Goal: Task Accomplishment & Management: Use online tool/utility

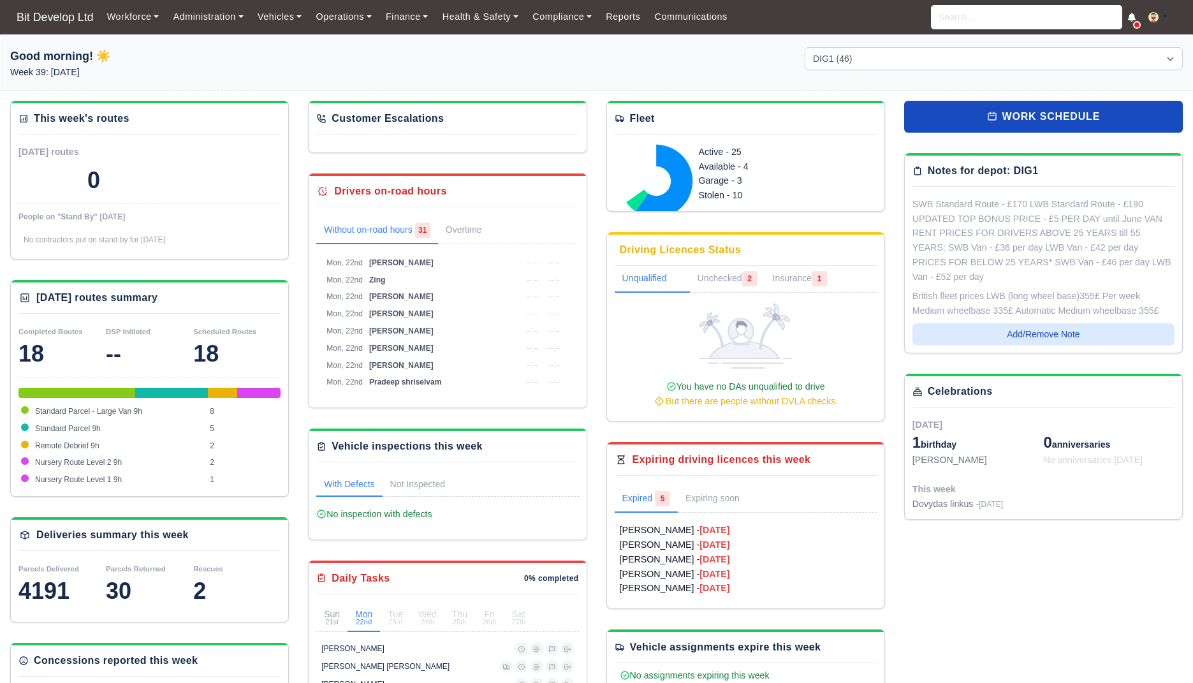
select select "2"
click at [1154, 19] on img at bounding box center [1154, 17] width 10 height 10
click at [417, 32] on div "Workforce Manpower Expiring Documents Leave Requests Daily Attendance Daily Tim…" at bounding box center [641, 17] width 1083 height 34
click at [412, 24] on link "Finance" at bounding box center [407, 16] width 57 height 25
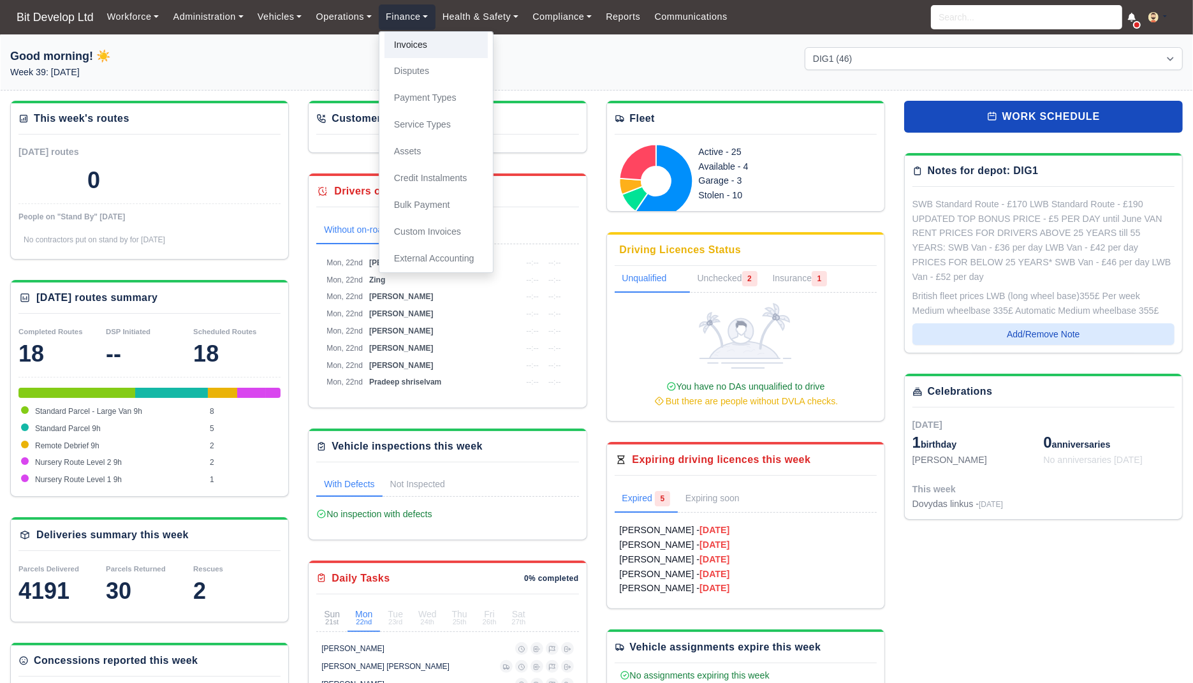
click at [411, 48] on link "Invoices" at bounding box center [436, 45] width 103 height 27
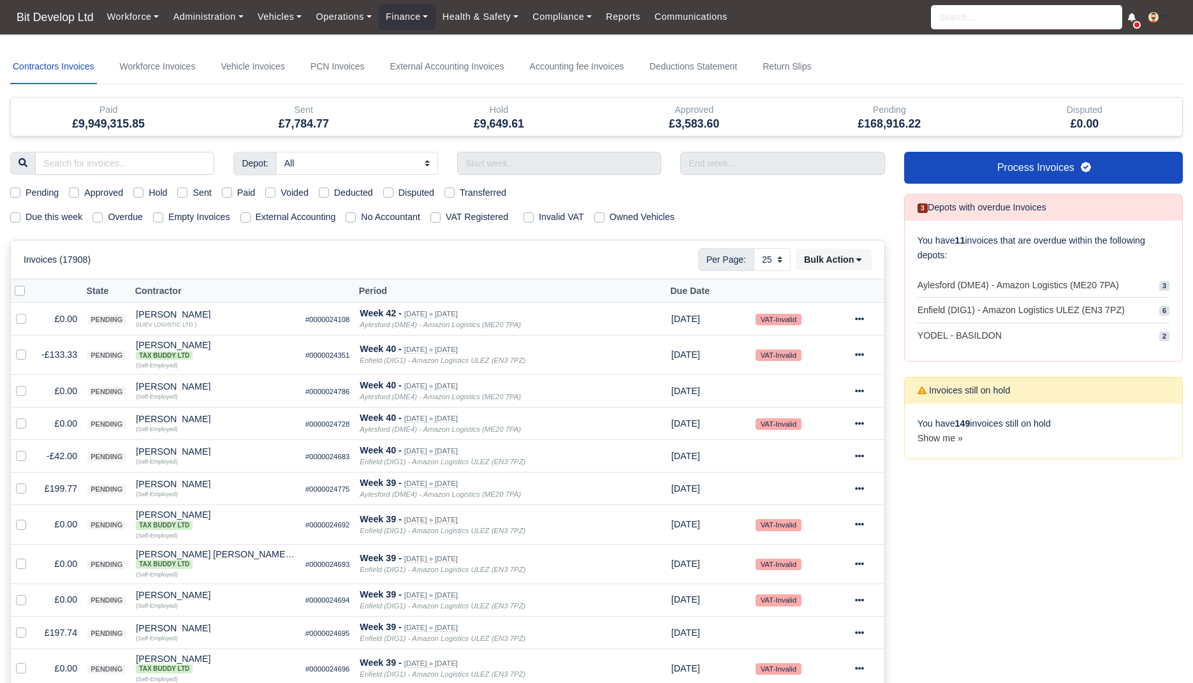
select select "25"
click at [402, 20] on link "Finance" at bounding box center [407, 16] width 57 height 25
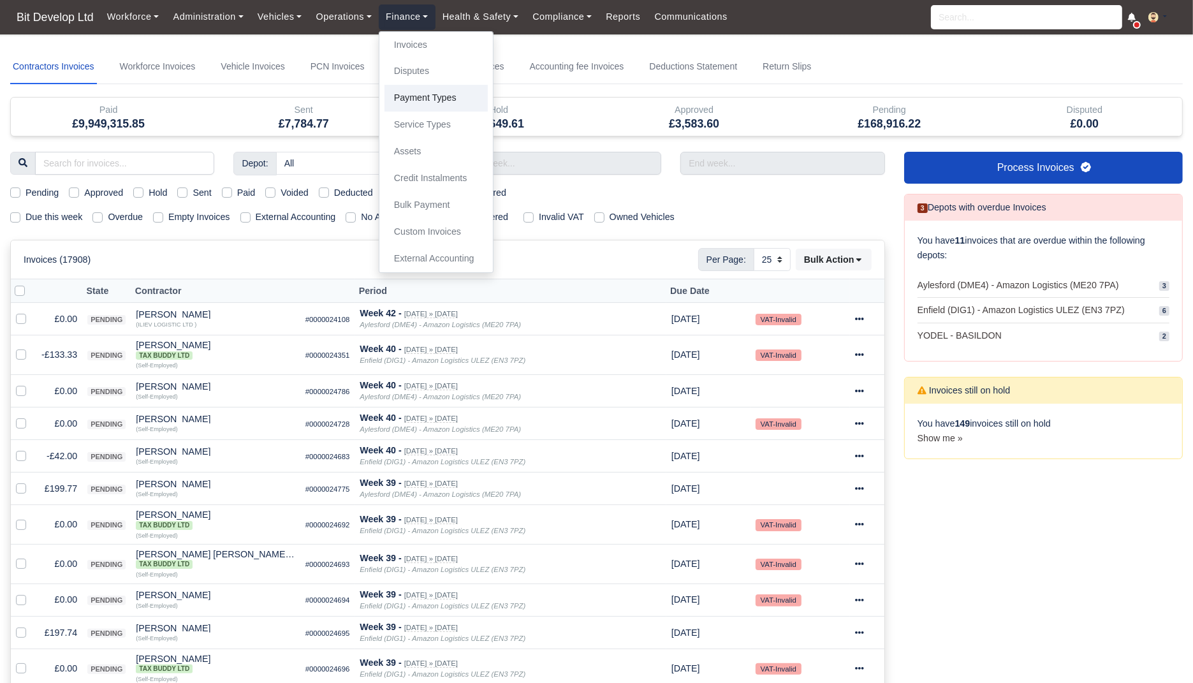
click at [414, 106] on link "Payment Types" at bounding box center [436, 98] width 103 height 27
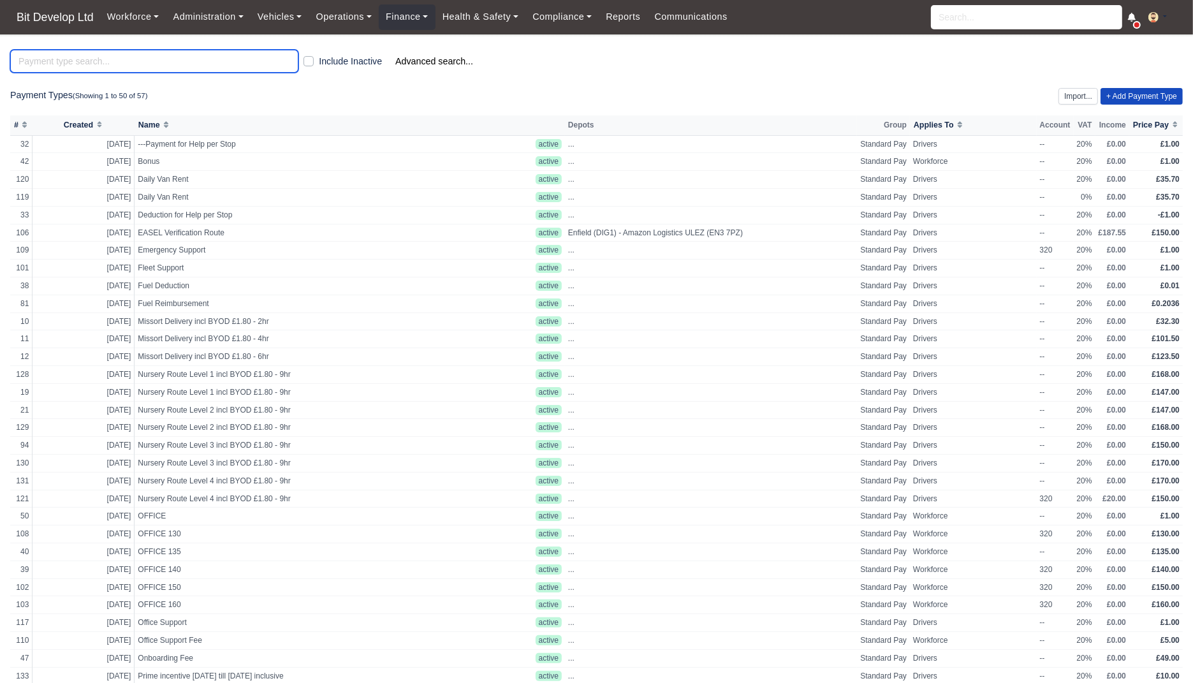
click at [226, 55] on input "search" at bounding box center [154, 61] width 288 height 23
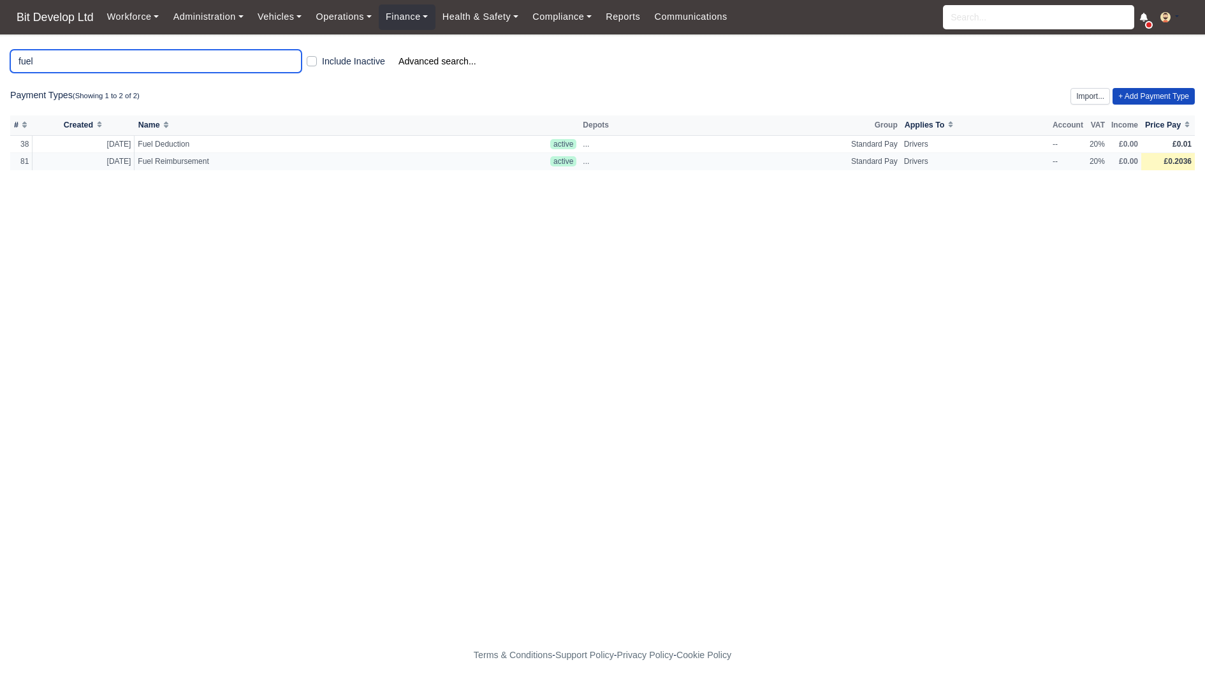
type input "fuel"
click at [1173, 164] on span "£0.2036" at bounding box center [1178, 161] width 27 height 9
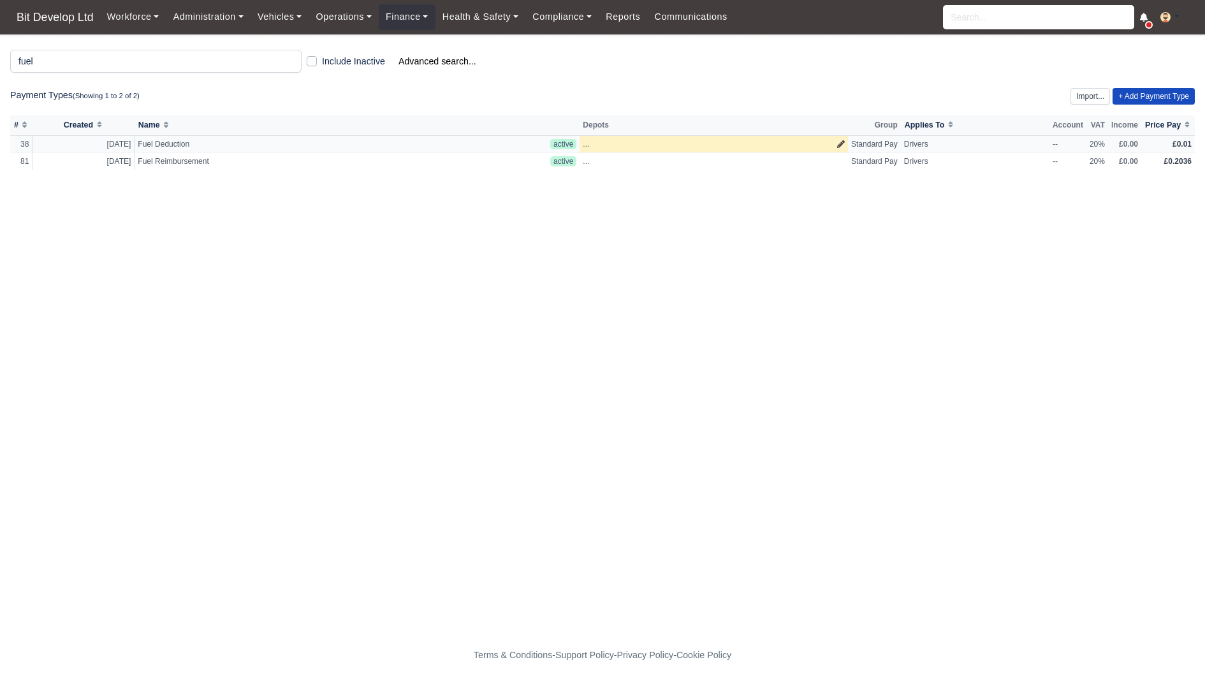
select select
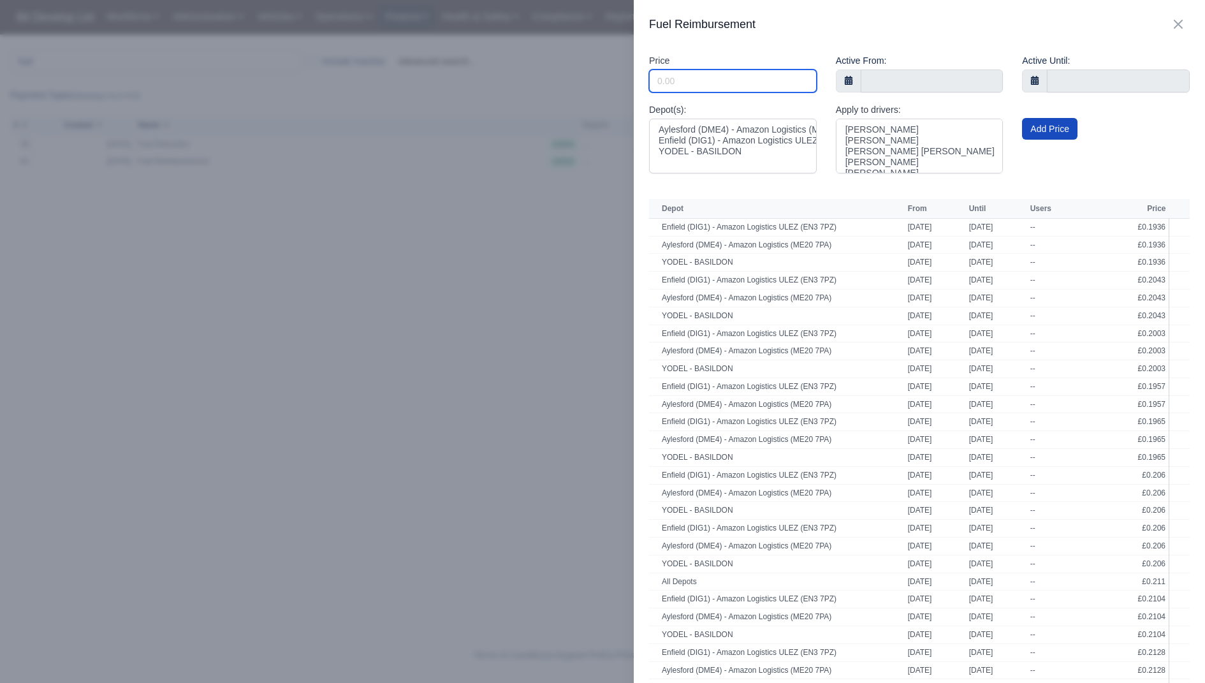
click at [723, 78] on input "Include Inactive" at bounding box center [733, 81] width 168 height 23
paste input "£0.1988"
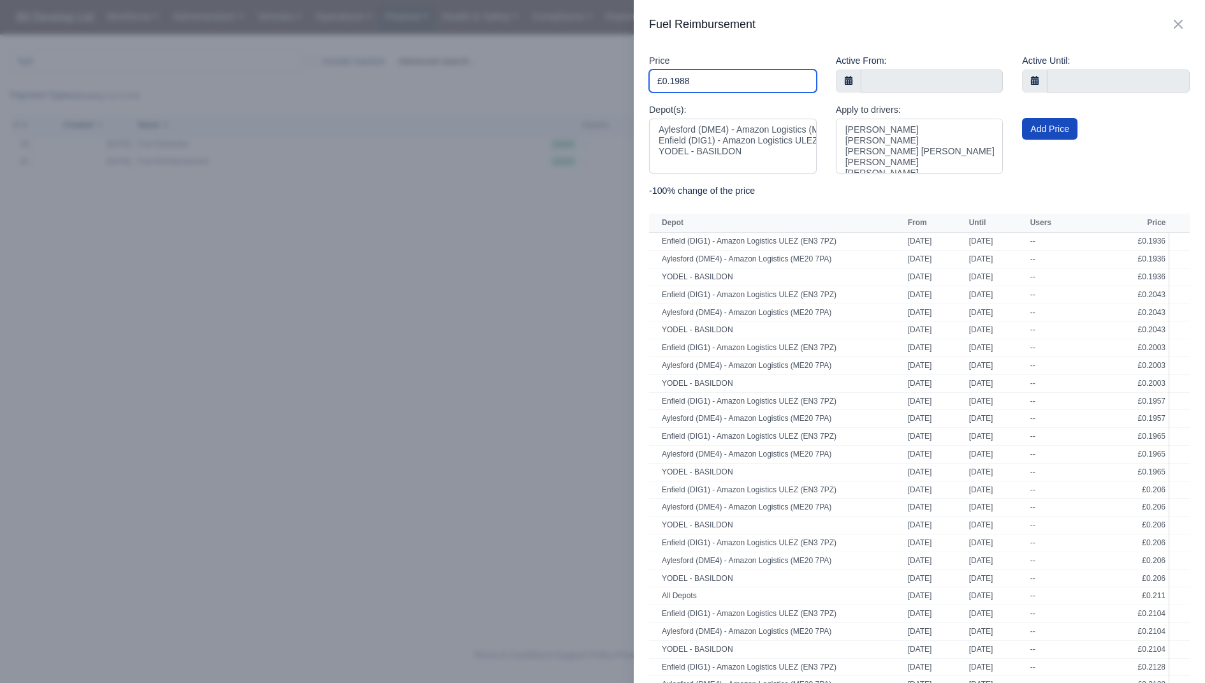
click at [662, 82] on input "£0.1988" at bounding box center [733, 81] width 168 height 23
click at [666, 82] on input "£0.1988" at bounding box center [733, 81] width 168 height 23
type input "0.1988"
click at [703, 51] on form "Fuel Reimbursement Close panel Price 0.1988 Active From: Active Until: Depot(s)…" at bounding box center [919, 341] width 571 height 652
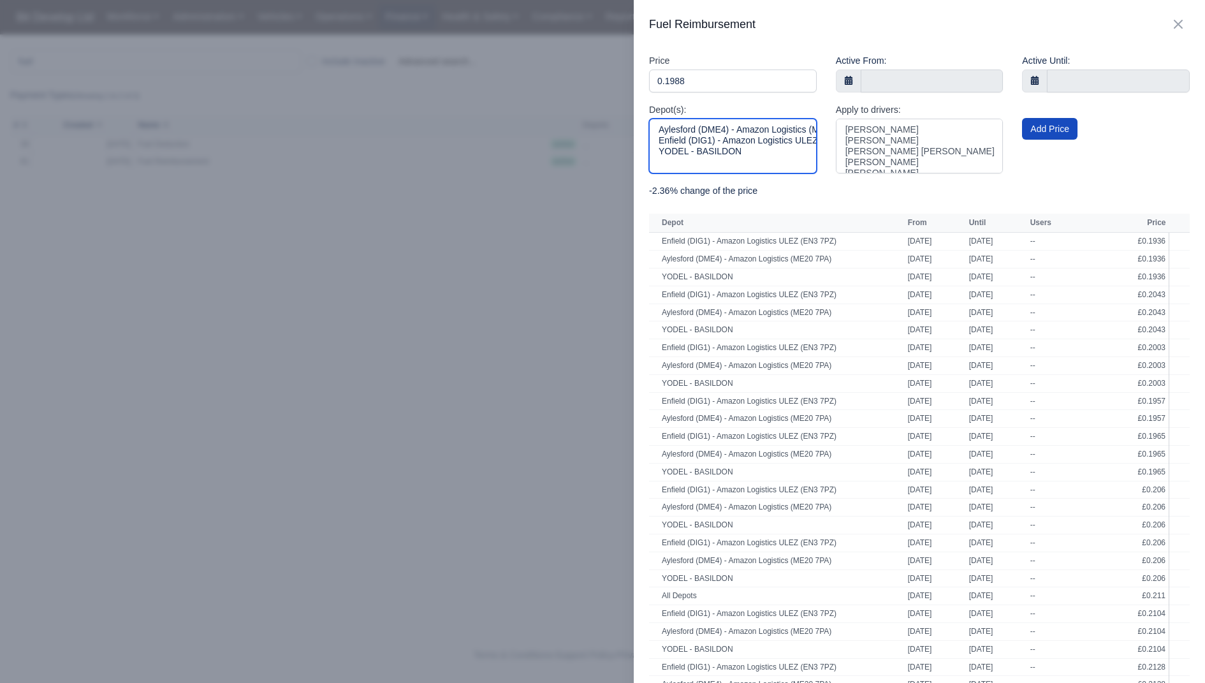
click at [708, 129] on option "Aylesford (DME4) - Amazon Logistics (ME20 7PA)" at bounding box center [733, 129] width 151 height 11
select select "3"
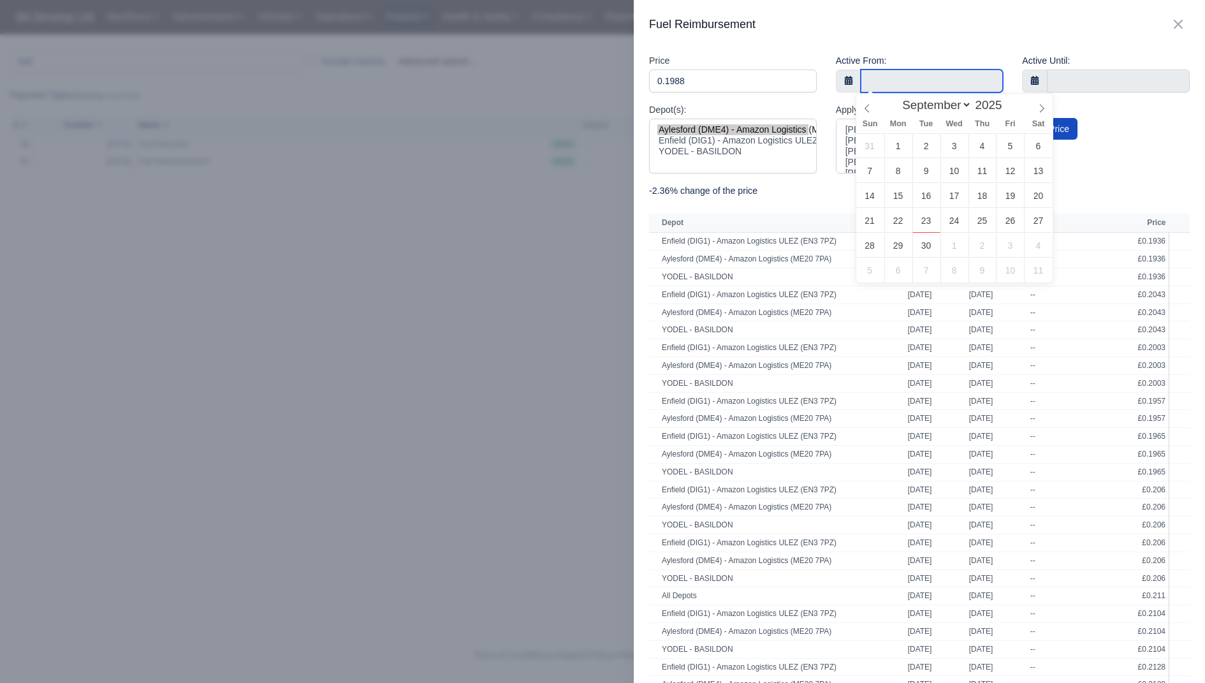
click at [931, 89] on input "text" at bounding box center [932, 81] width 143 height 23
type input "28 September 2025"
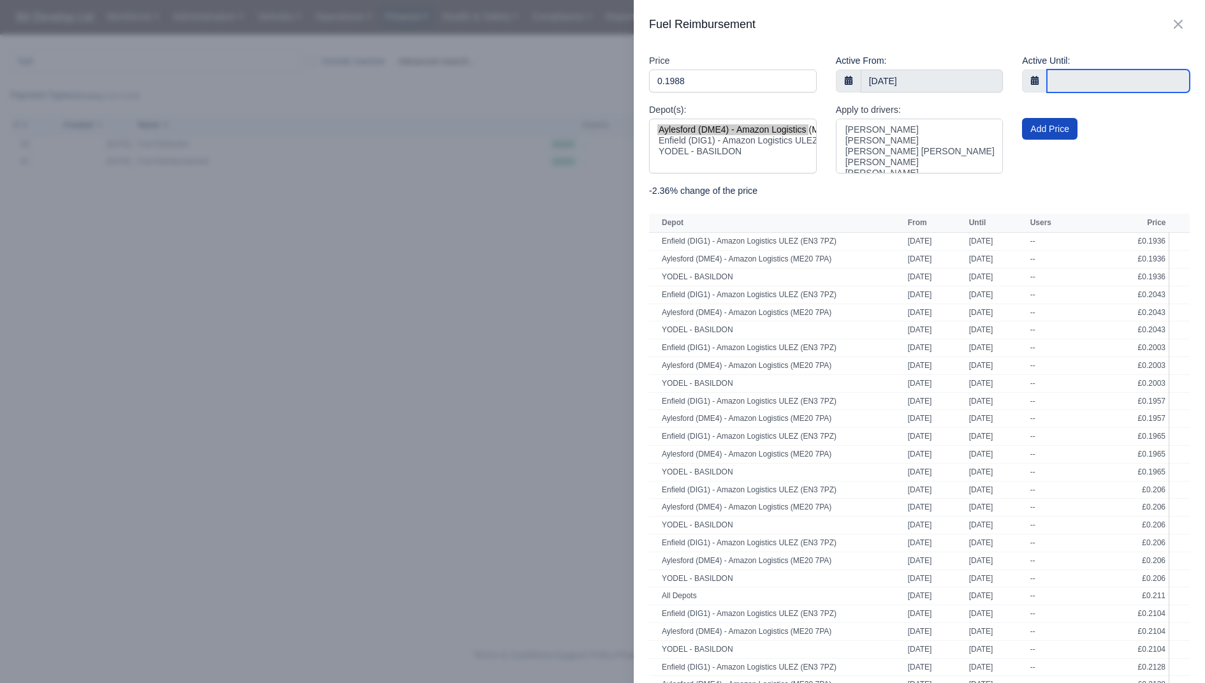
click at [1095, 79] on input "text" at bounding box center [1118, 81] width 143 height 23
click at [1092, 106] on select "January February March April May June July August September October November De…" at bounding box center [1059, 105] width 75 height 15
select select "10"
click at [1022, 98] on select "January February March April May June July August September October November De…" at bounding box center [1059, 105] width 75 height 15
type input "29 November 2025"
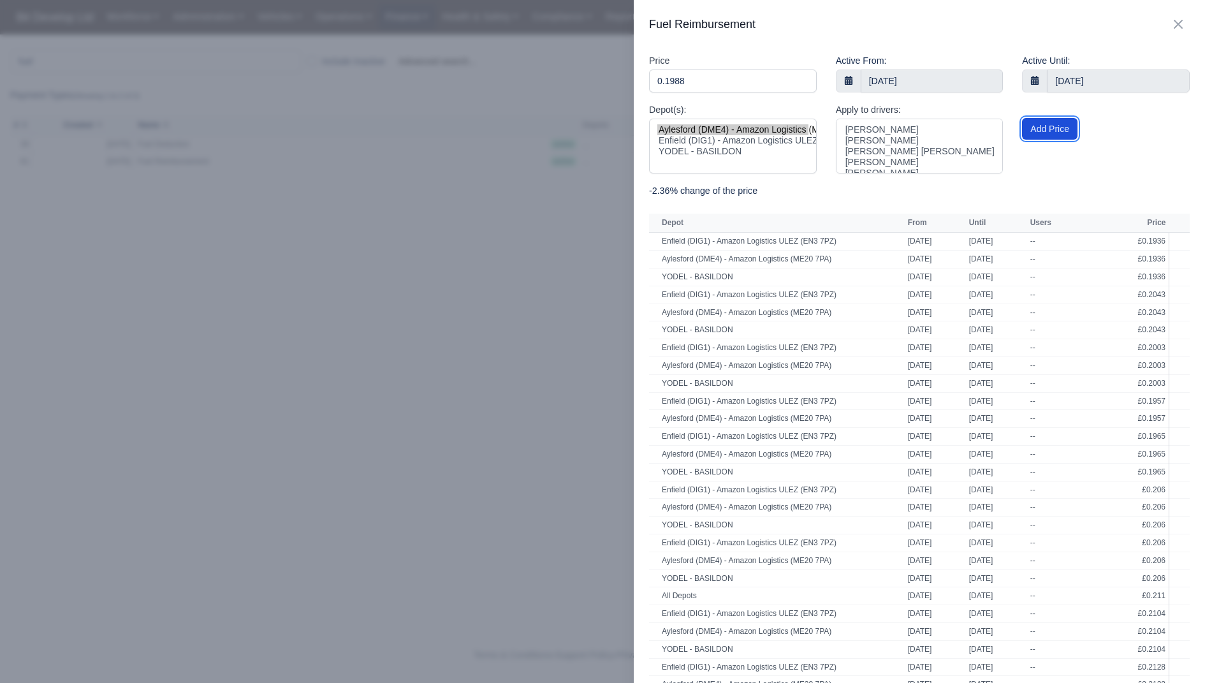
click at [1040, 135] on button "Add Price" at bounding box center [1049, 129] width 55 height 22
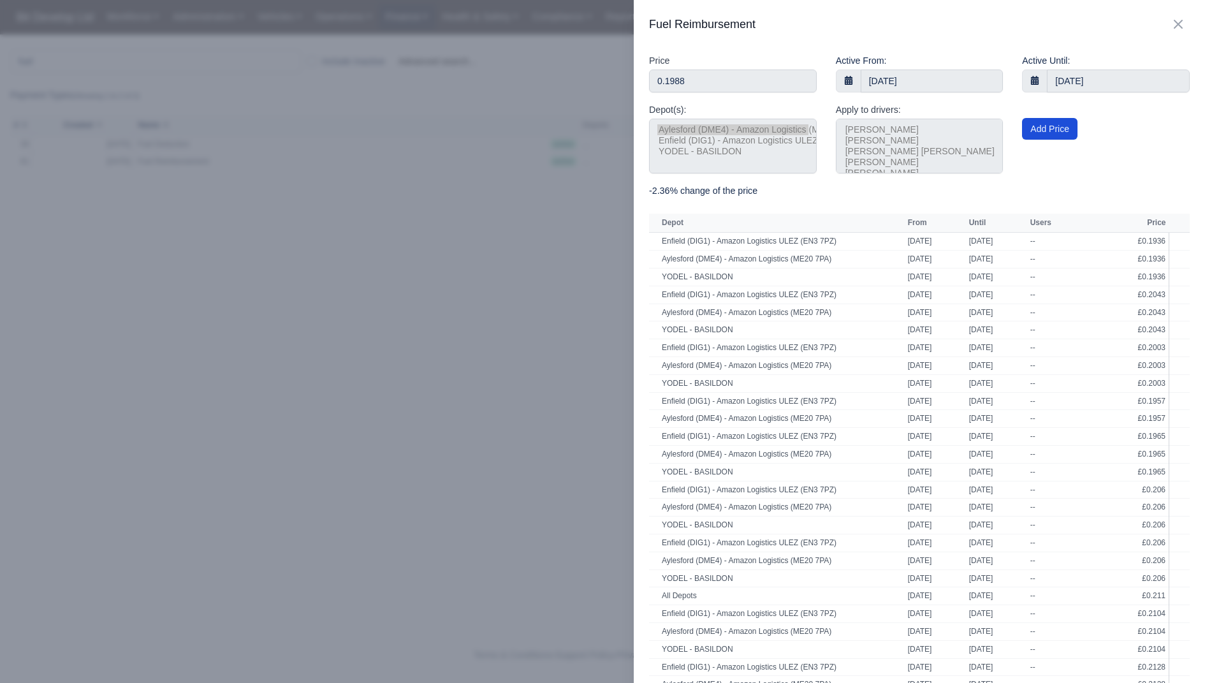
select select
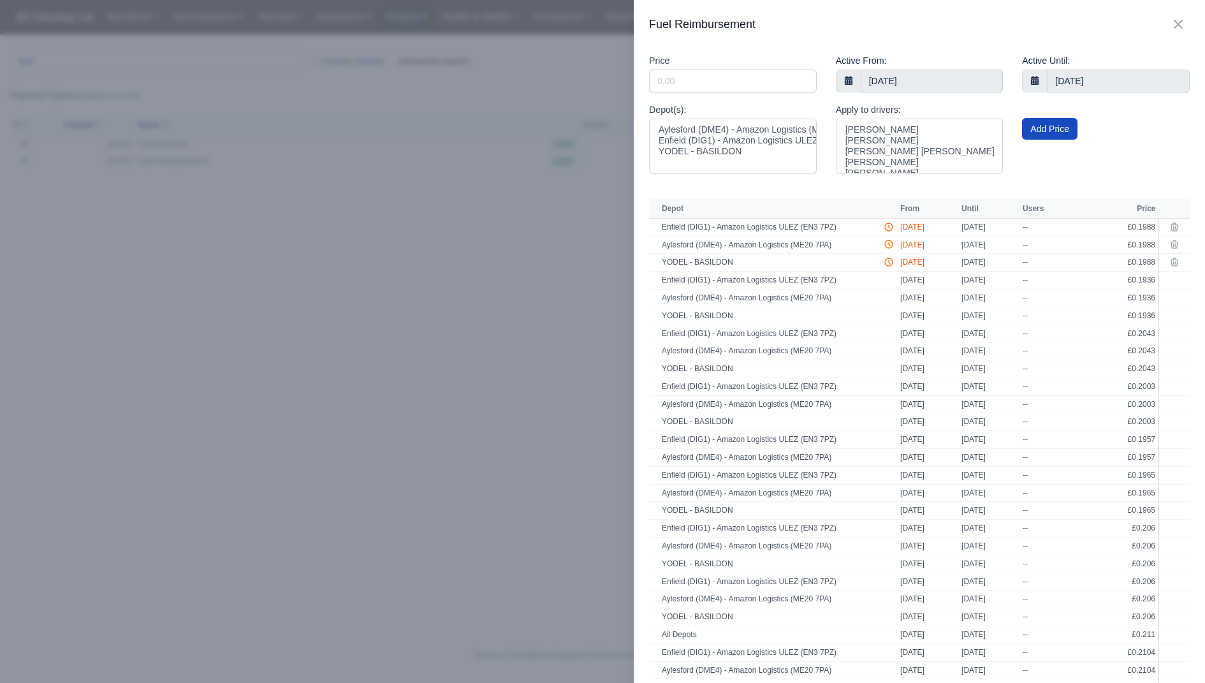
click at [465, 312] on div at bounding box center [602, 341] width 1205 height 683
